Goal: Task Accomplishment & Management: Manage account settings

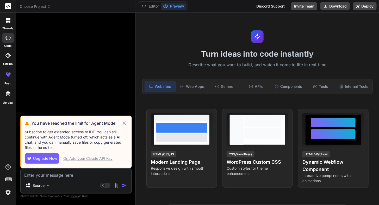
click at [80, 161] on div "Or, Add your Claude API Key" at bounding box center [87, 158] width 49 height 5
type textarea "x"
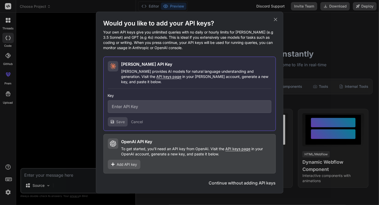
click at [156, 79] on span "API keys page" at bounding box center [168, 76] width 25 height 4
click at [134, 104] on input "text" at bounding box center [189, 106] width 163 height 13
paste input "sk-ant-api03-B8RMOQVMEpEhQD8Yrul-eBx_KnK5D_6EIk3ENcO5QlpFU4nBFrTQK-JmdfhmhJSK0k…"
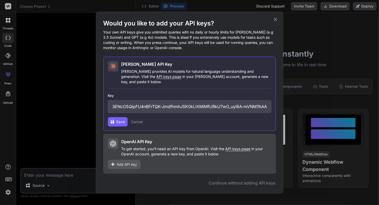
type input "sk-ant-api03-B8RMOQVMEpEhQD8Yrul-eBx_KnK5D_6EIk3ENcO5QlpFU4nBFrTQK-JmdfhmhJSK0k…"
click at [120, 121] on span "Save" at bounding box center [120, 121] width 9 height 5
click at [239, 147] on span "API keys page" at bounding box center [237, 149] width 25 height 4
click at [132, 162] on span "Add API key" at bounding box center [127, 164] width 20 height 5
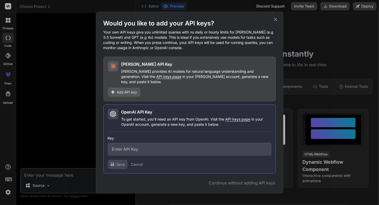
click at [138, 147] on input "text" at bounding box center [189, 149] width 163 height 13
paste input "sk-proj-VpY0iv0FXMU5AAu7t9f8UIsDoya70IX0to1VobZbHS_C96v_pgH5YrwMgN5SAgjz5Q1PsOU…"
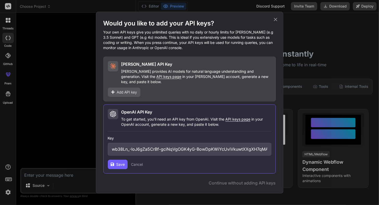
type input "sk-proj-VpY0iv0FXMU5AAu7t9f8UIsDoya70IX0to1VobZbHS_C96v_pgH5YrwMgN5SAgjz5Q1PsOU…"
click at [122, 162] on span "Save" at bounding box center [120, 164] width 9 height 5
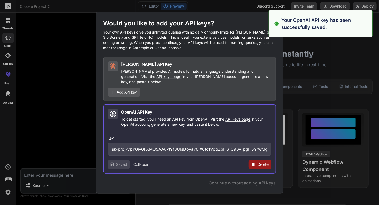
type textarea "x"
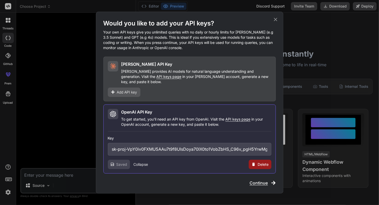
click at [257, 181] on span "Continue" at bounding box center [259, 183] width 18 height 6
